Goal: Transaction & Acquisition: Purchase product/service

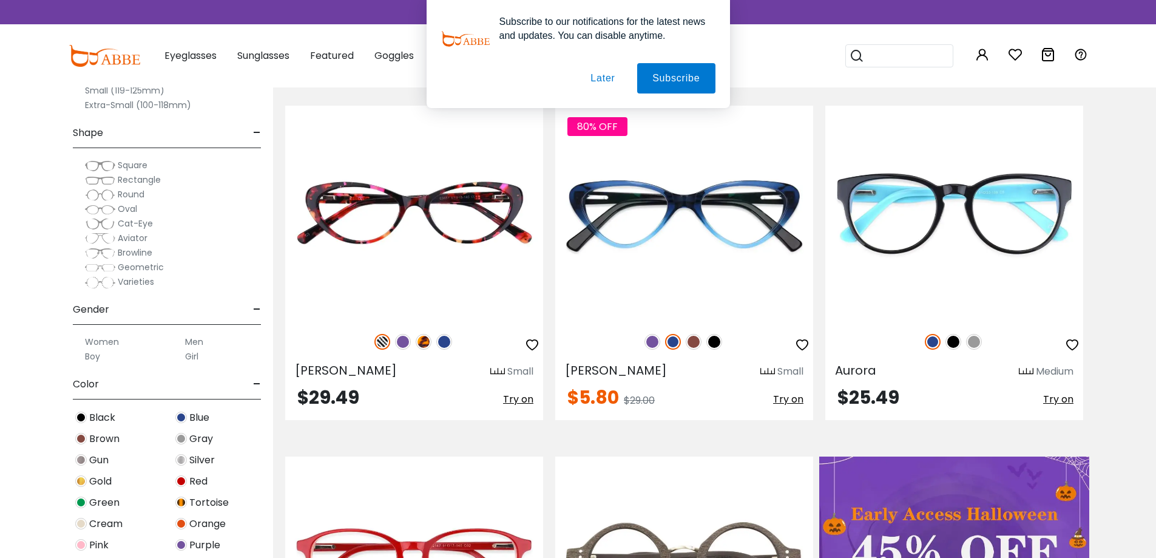
click at [608, 85] on button "Later" at bounding box center [603, 78] width 55 height 30
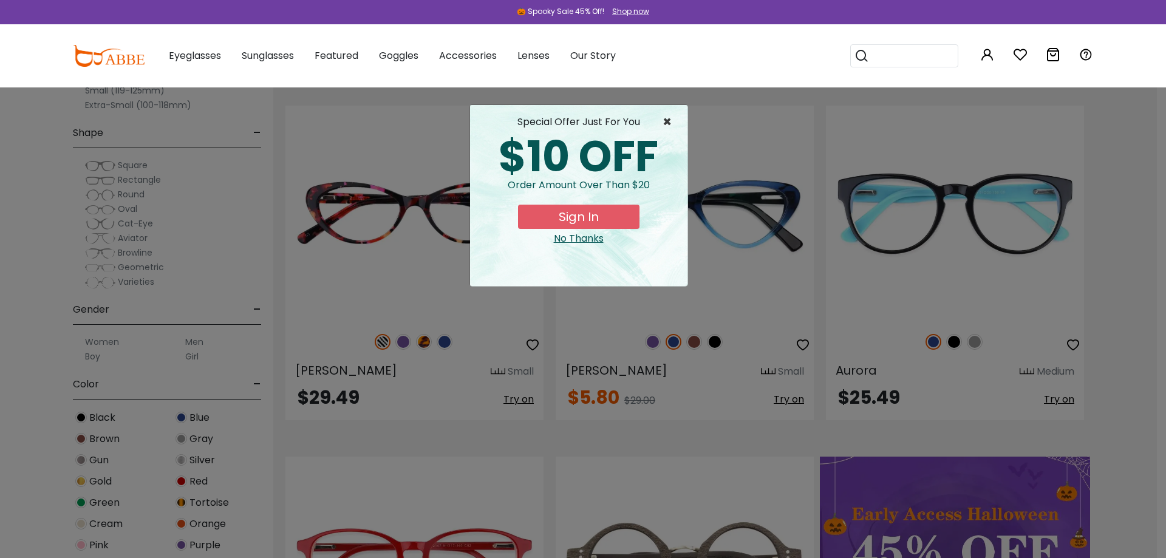
click at [666, 120] on span "×" at bounding box center [669, 122] width 15 height 15
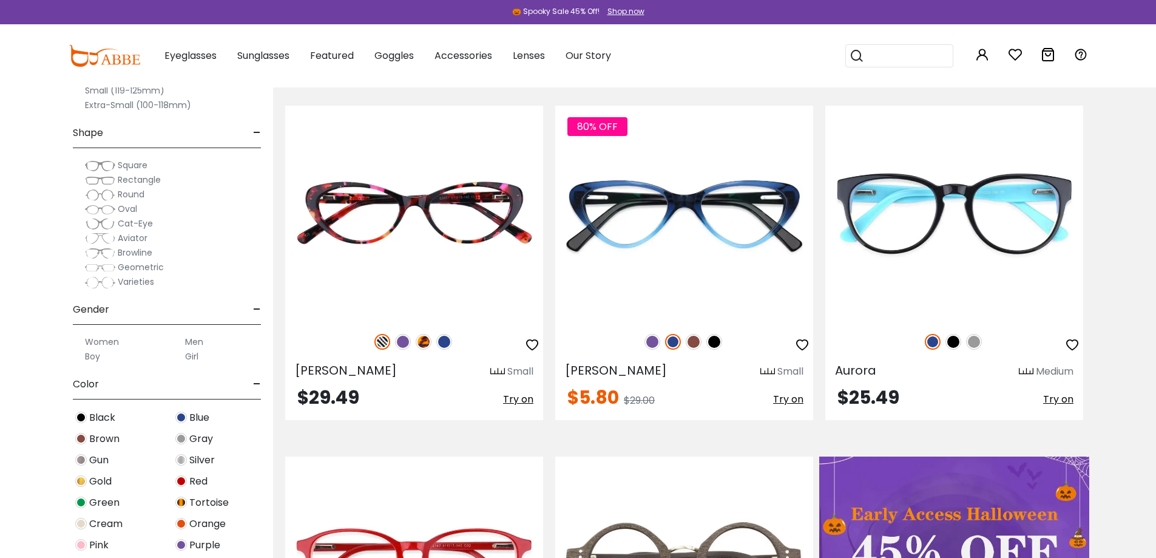
click at [190, 342] on label "Men" at bounding box center [194, 342] width 18 height 15
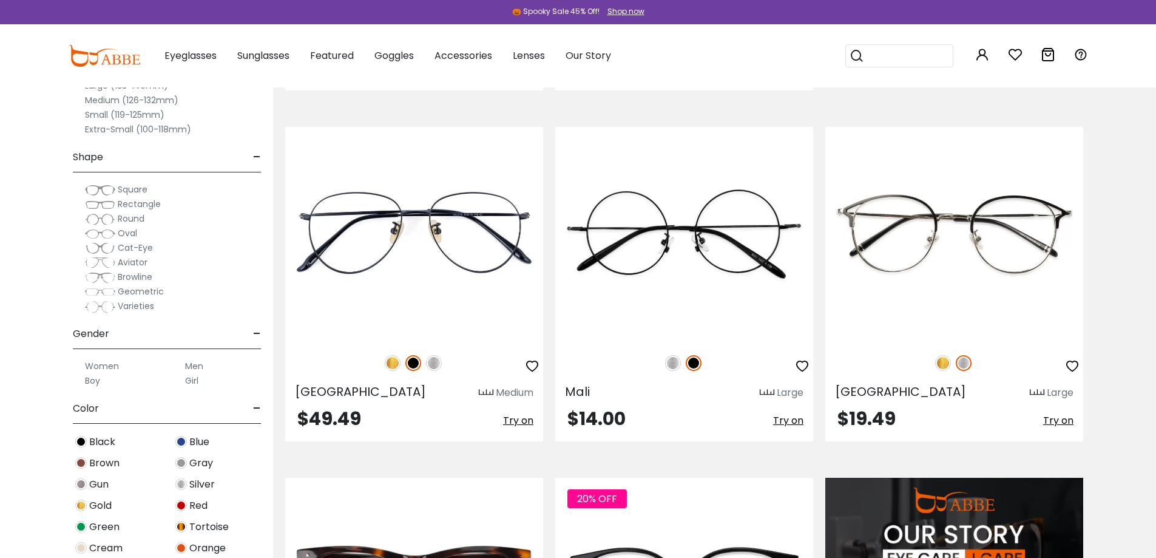
scroll to position [971, 0]
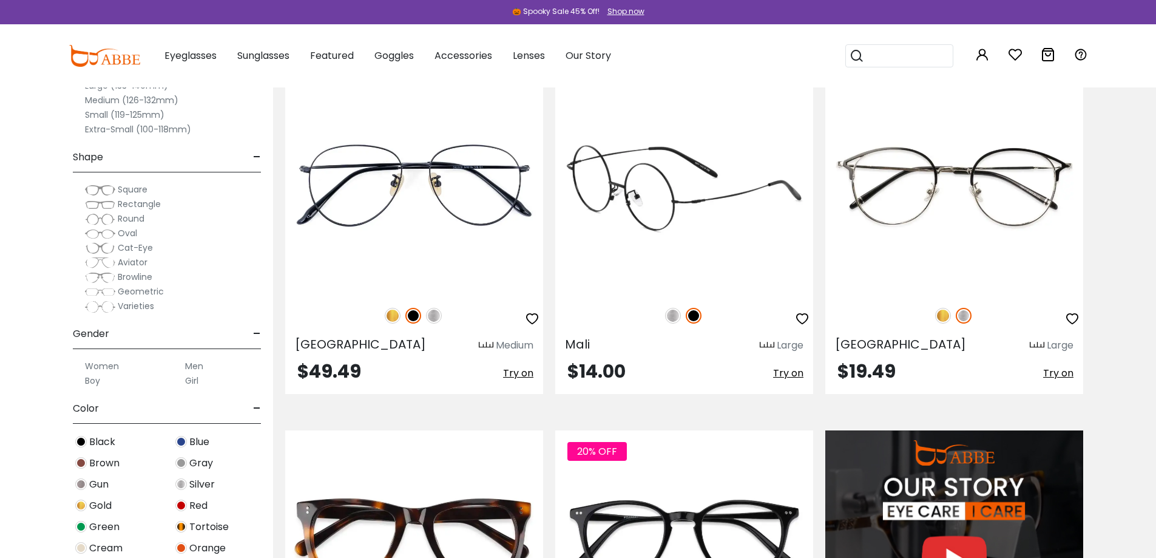
click at [659, 186] on img at bounding box center [684, 187] width 258 height 215
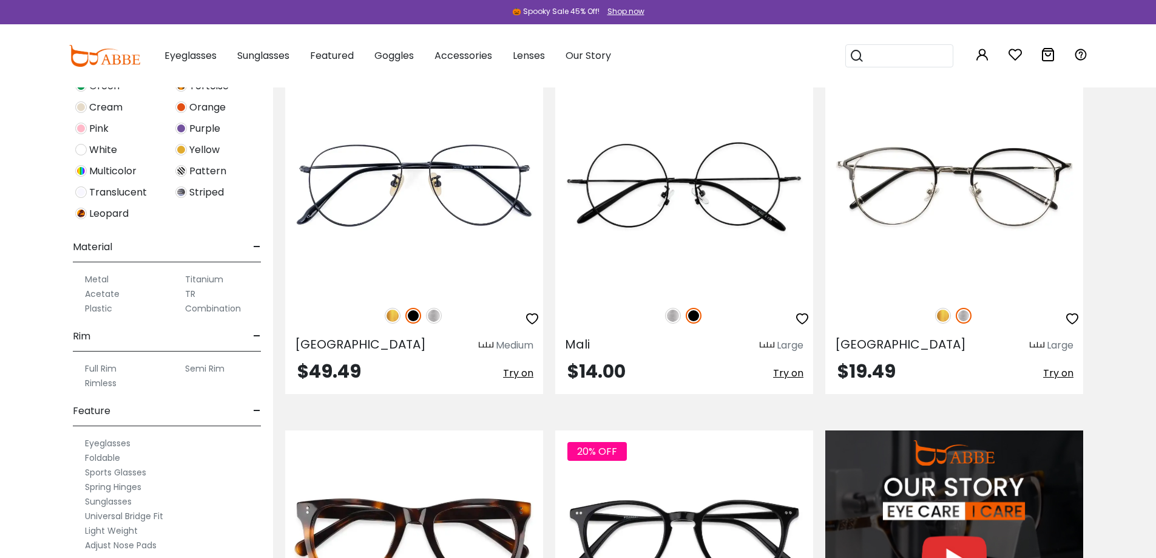
scroll to position [486, 0]
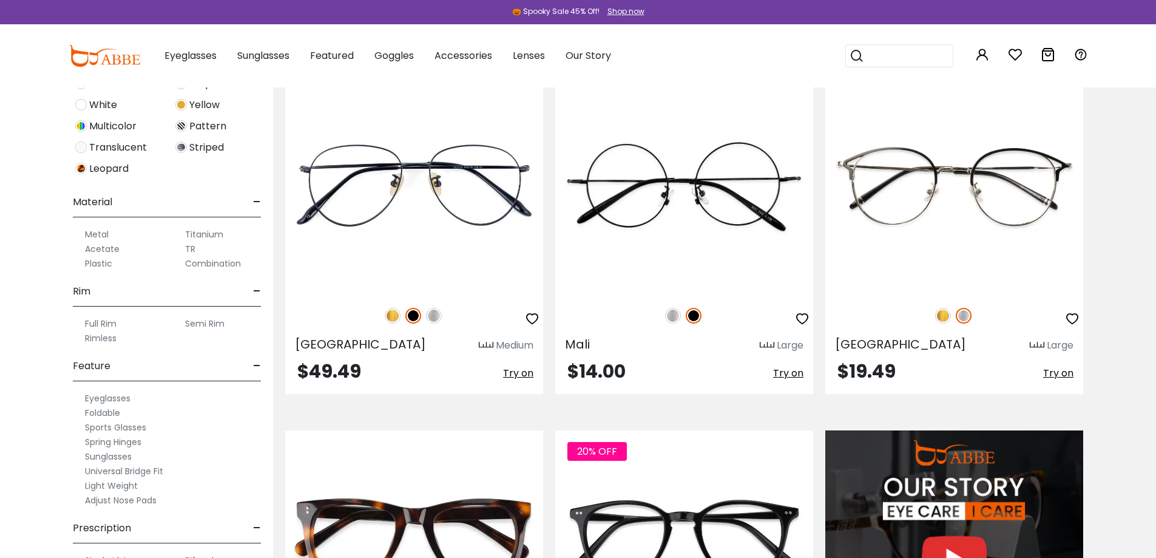
click at [214, 235] on label "Titanium" at bounding box center [204, 234] width 38 height 15
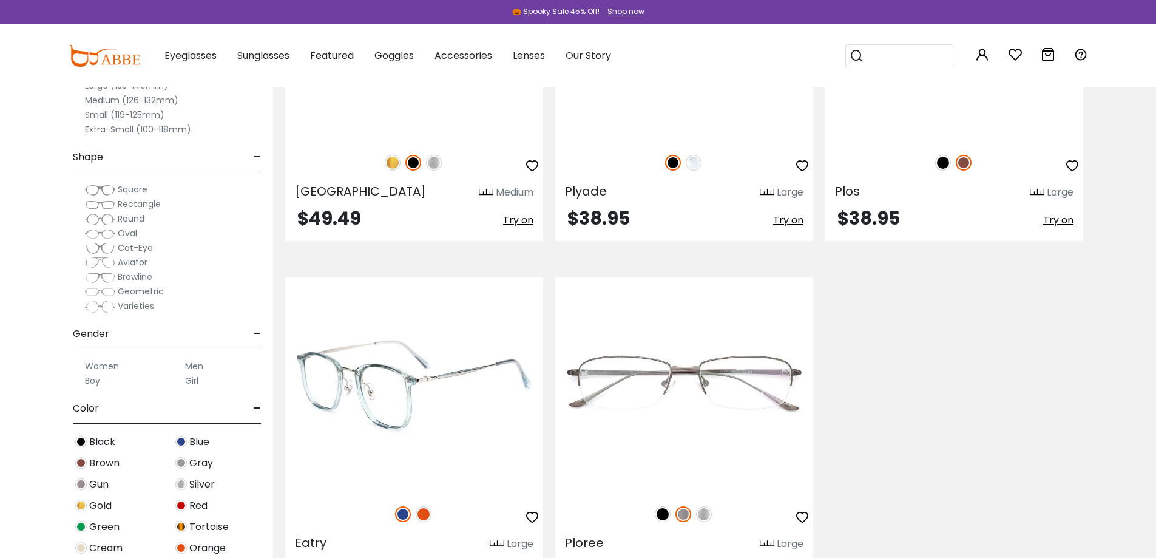
scroll to position [304, 0]
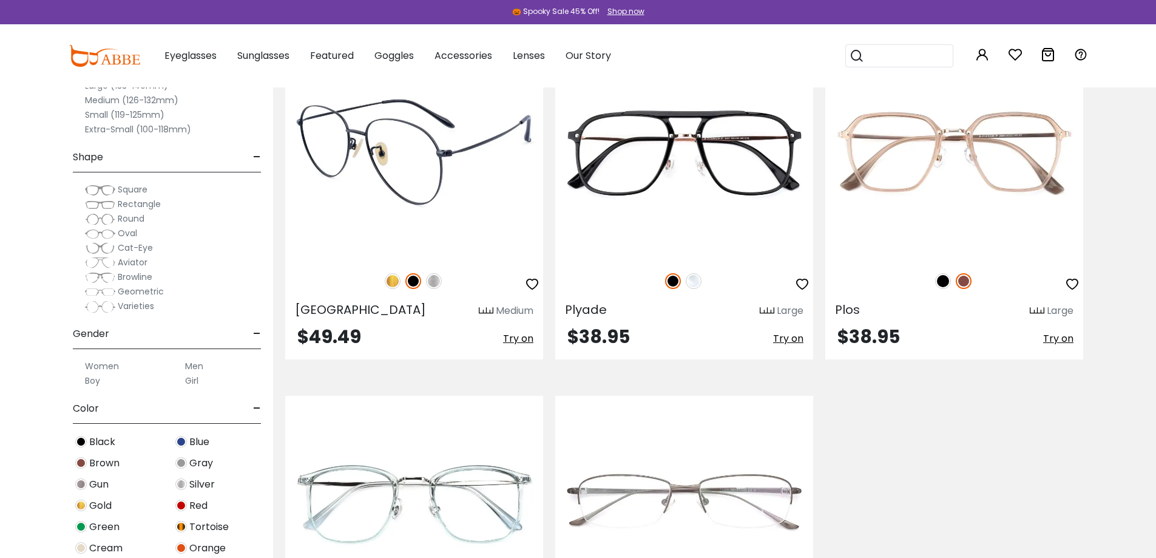
click at [416, 205] on img at bounding box center [414, 152] width 258 height 215
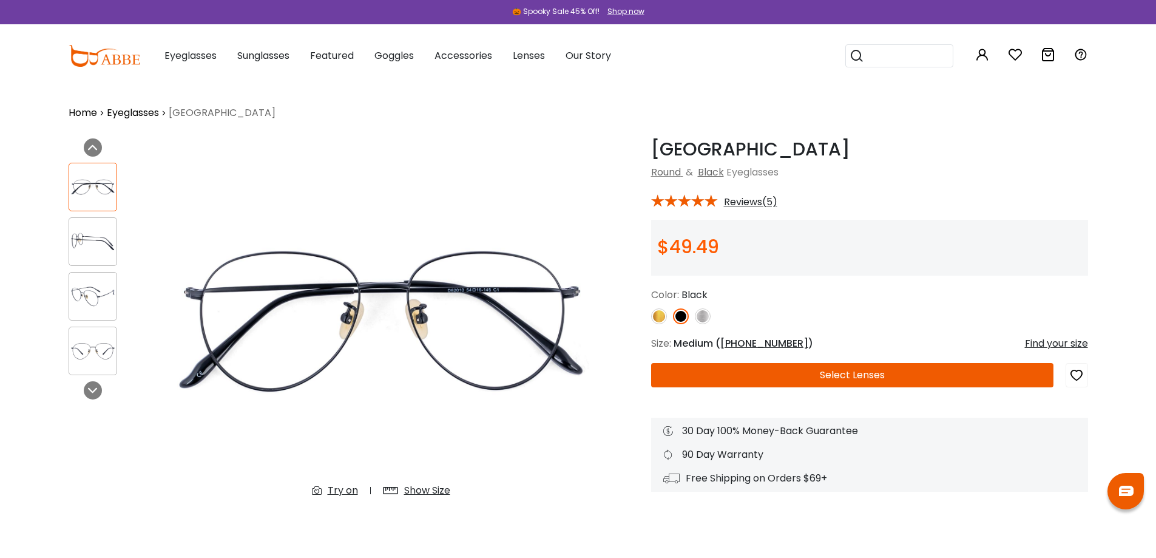
click at [880, 373] on button "Select Lenses" at bounding box center [852, 375] width 402 height 24
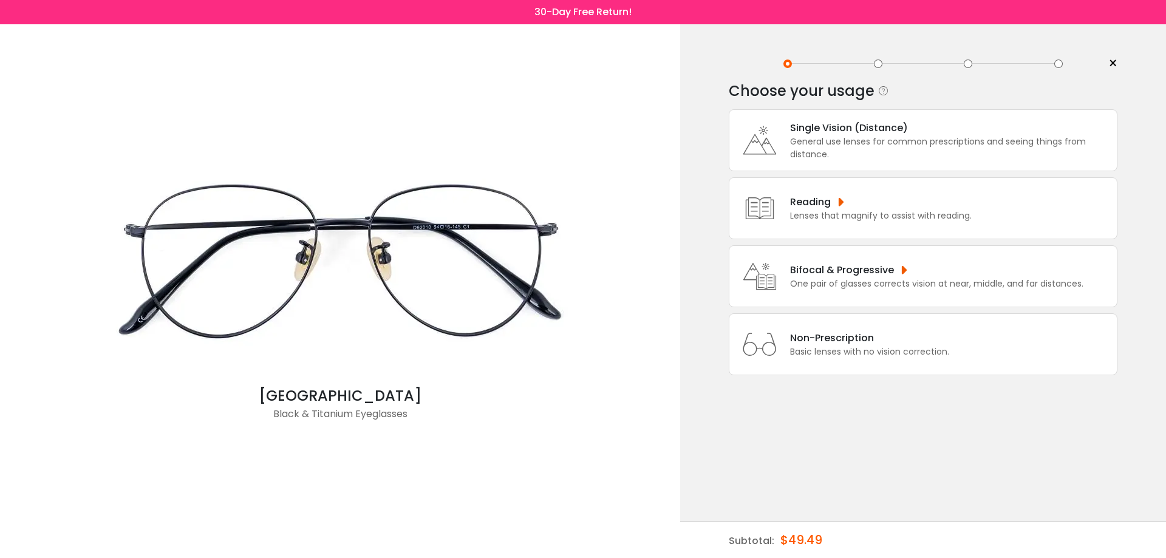
click at [807, 274] on div "Bifocal & Progressive" at bounding box center [936, 269] width 293 height 15
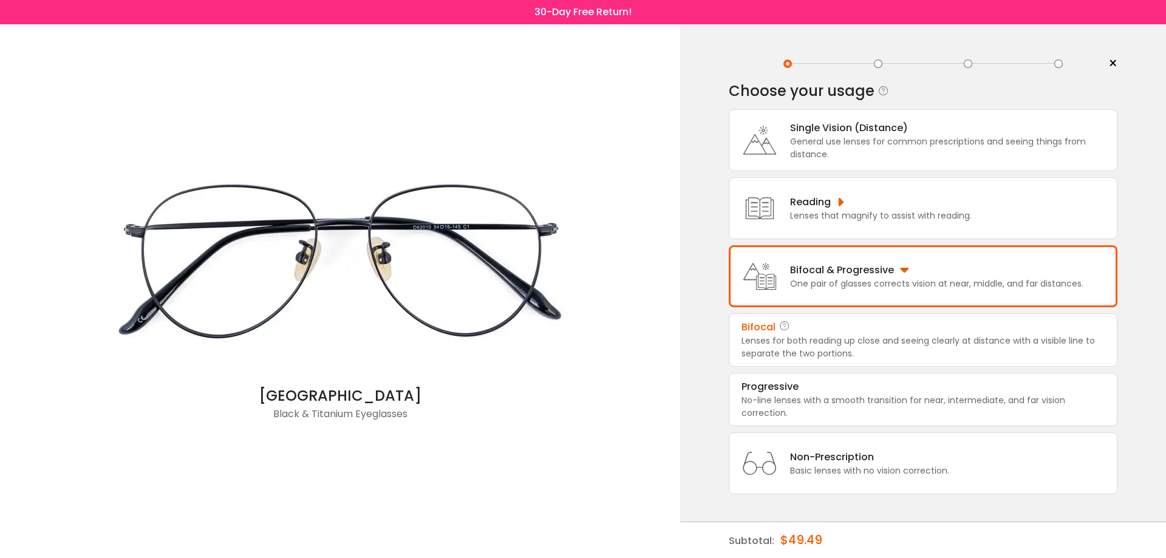
click at [811, 333] on div "Bifocal" at bounding box center [922, 327] width 363 height 15
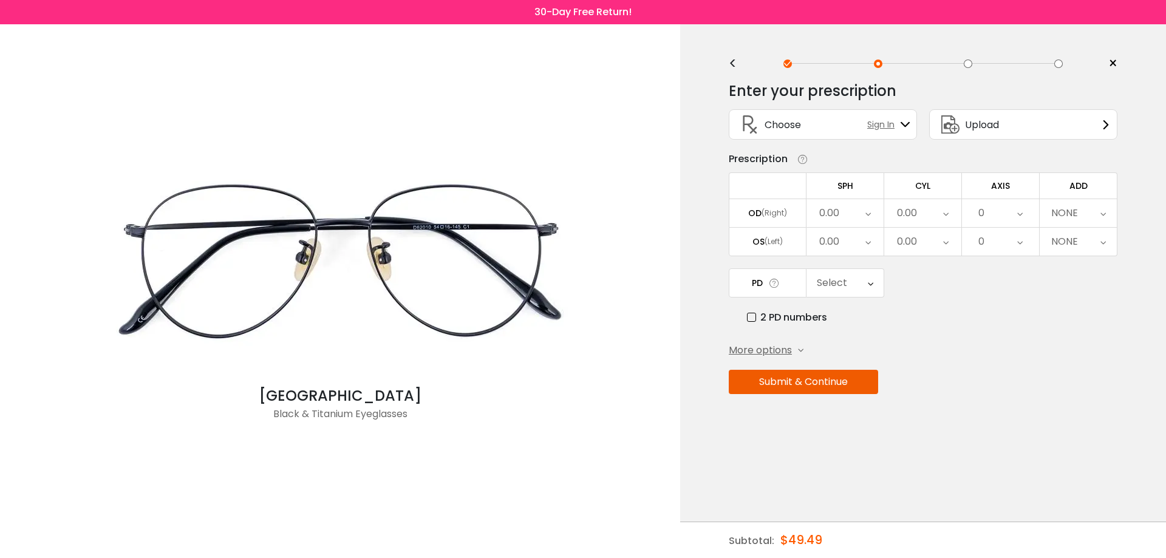
click at [841, 286] on div "Select" at bounding box center [832, 283] width 30 height 24
click at [981, 299] on div "PD Select Cancel PD Save 46 47 48 49 50 51 52 53 54 55 56 57 58 59 60 61 62 63 …" at bounding box center [922, 296] width 389 height 56
click at [1069, 239] on div "NONE" at bounding box center [1064, 241] width 27 height 24
